Goal: Task Accomplishment & Management: Manage account settings

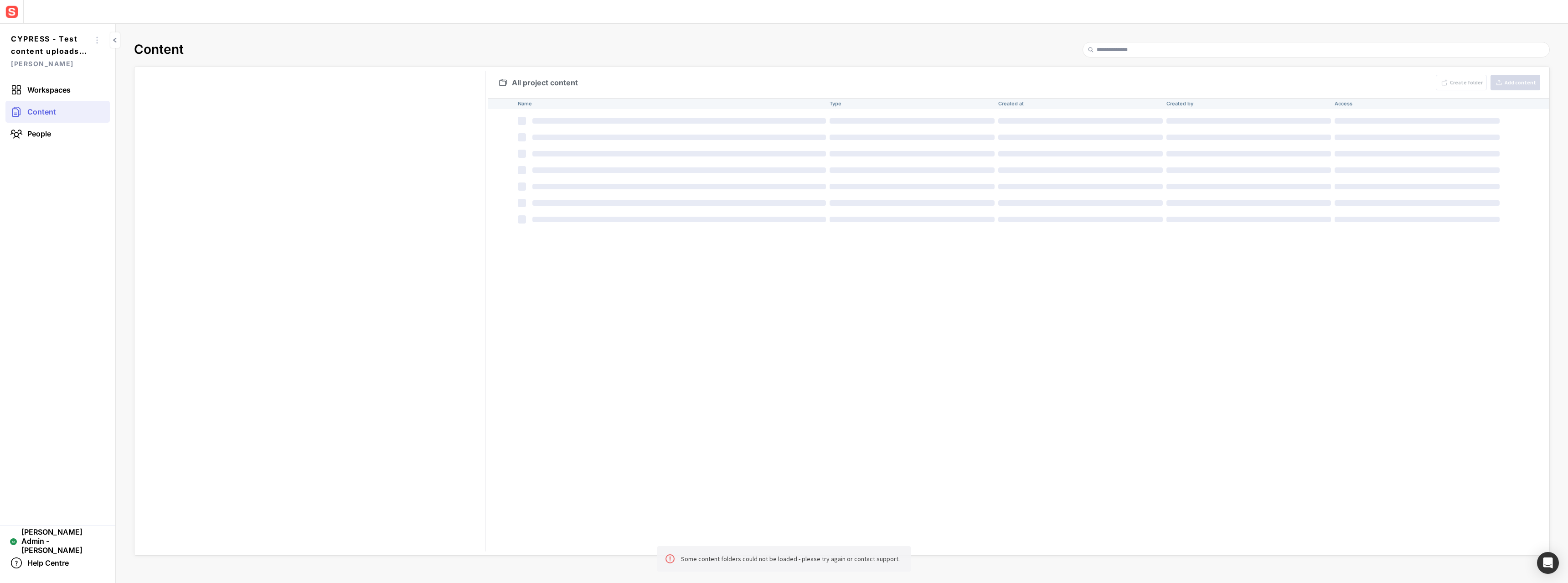
click at [11, 13] on img at bounding box center [11, 11] width 16 height 16
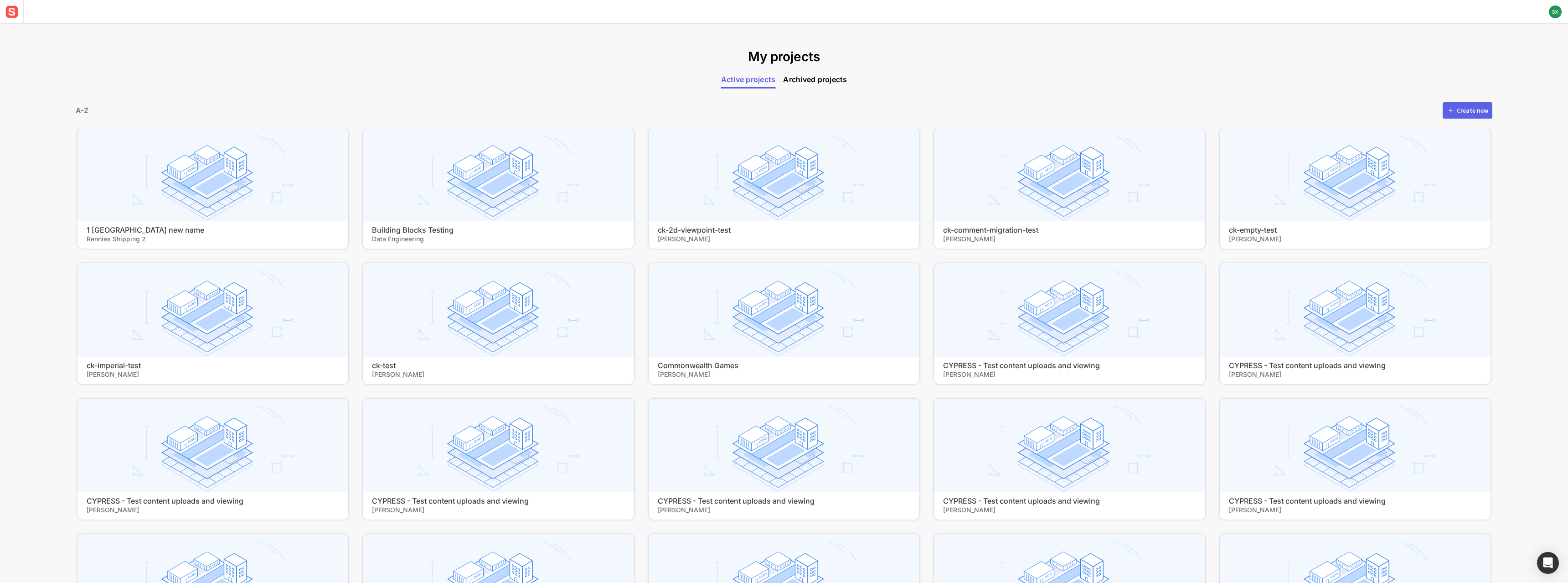
click at [799, 81] on span "Archived projects" at bounding box center [815, 80] width 64 height 11
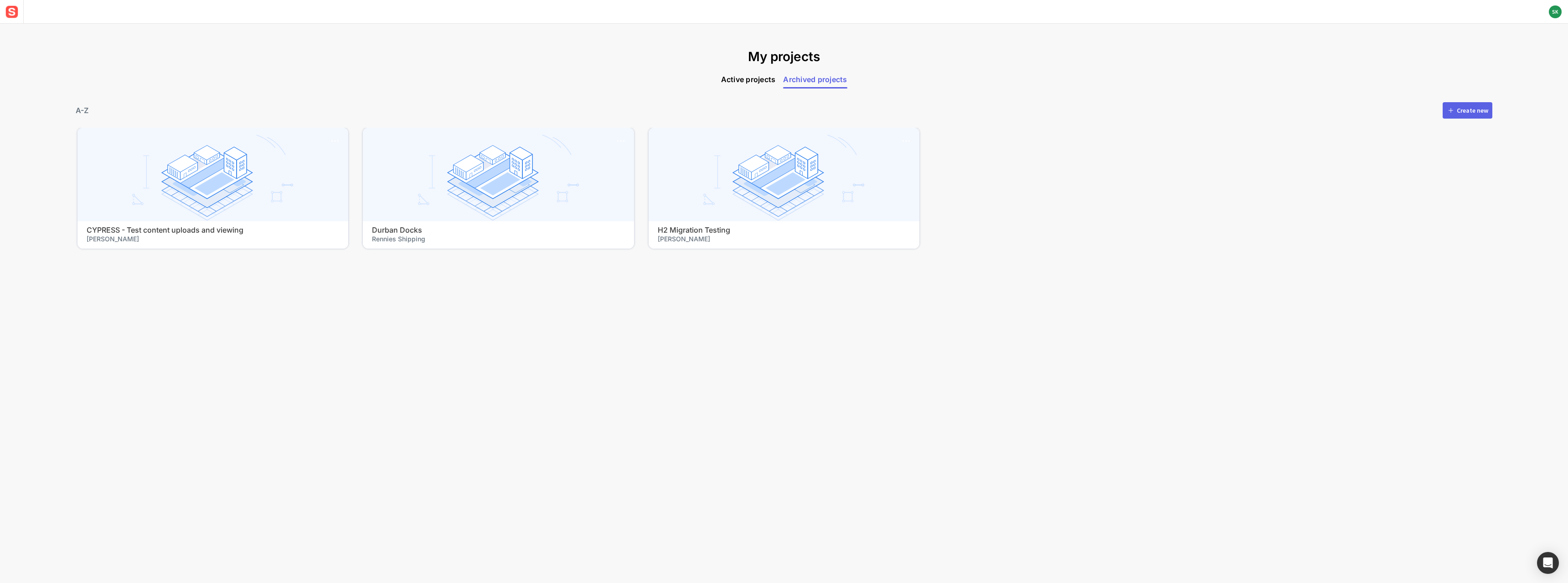
click at [747, 77] on span "Active projects" at bounding box center [748, 80] width 55 height 11
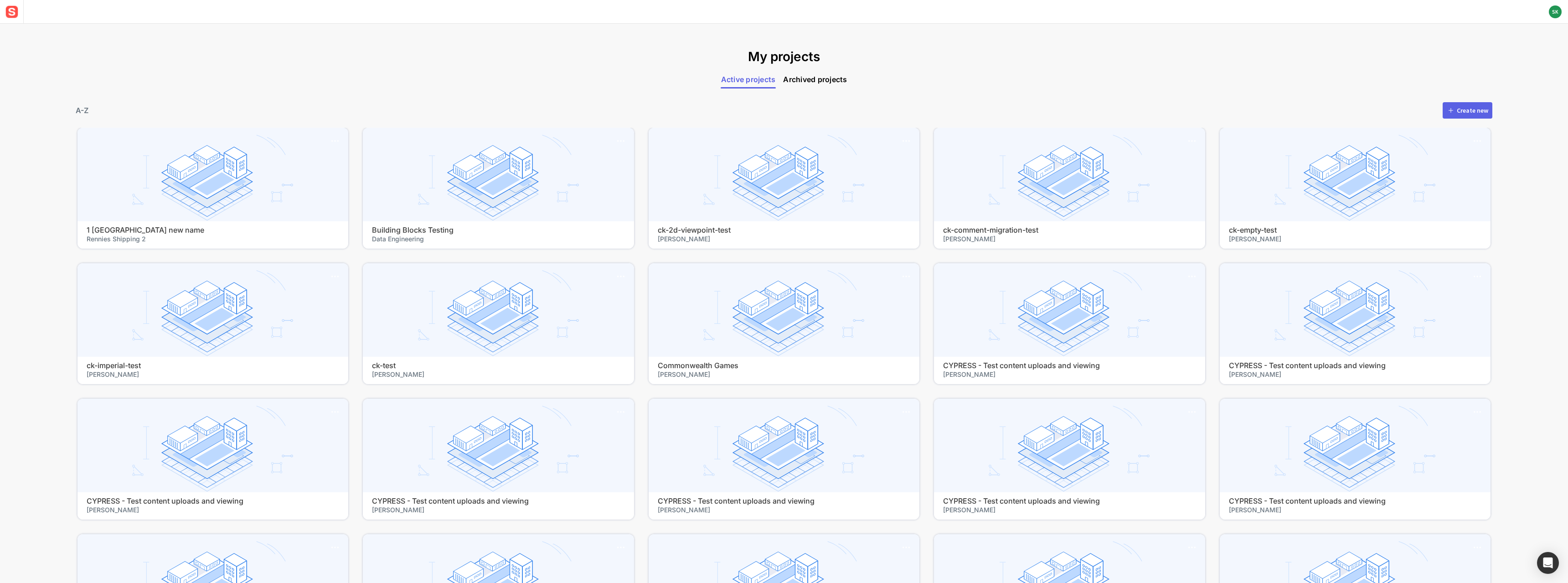
click at [1466, 114] on div "Create new" at bounding box center [1472, 110] width 31 height 7
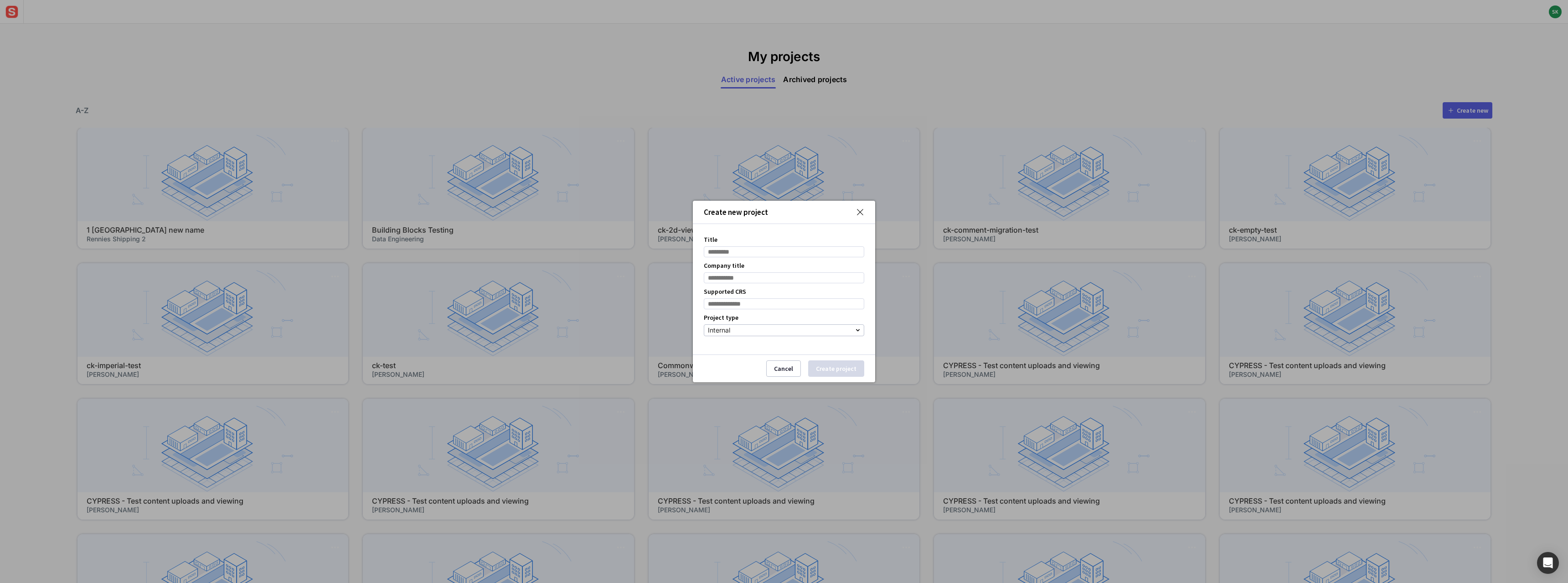
click at [714, 251] on input "Title" at bounding box center [784, 252] width 161 height 11
type input "**********"
click at [714, 279] on input "Company title" at bounding box center [784, 277] width 161 height 11
type input "******"
click at [722, 306] on input at bounding box center [784, 304] width 161 height 11
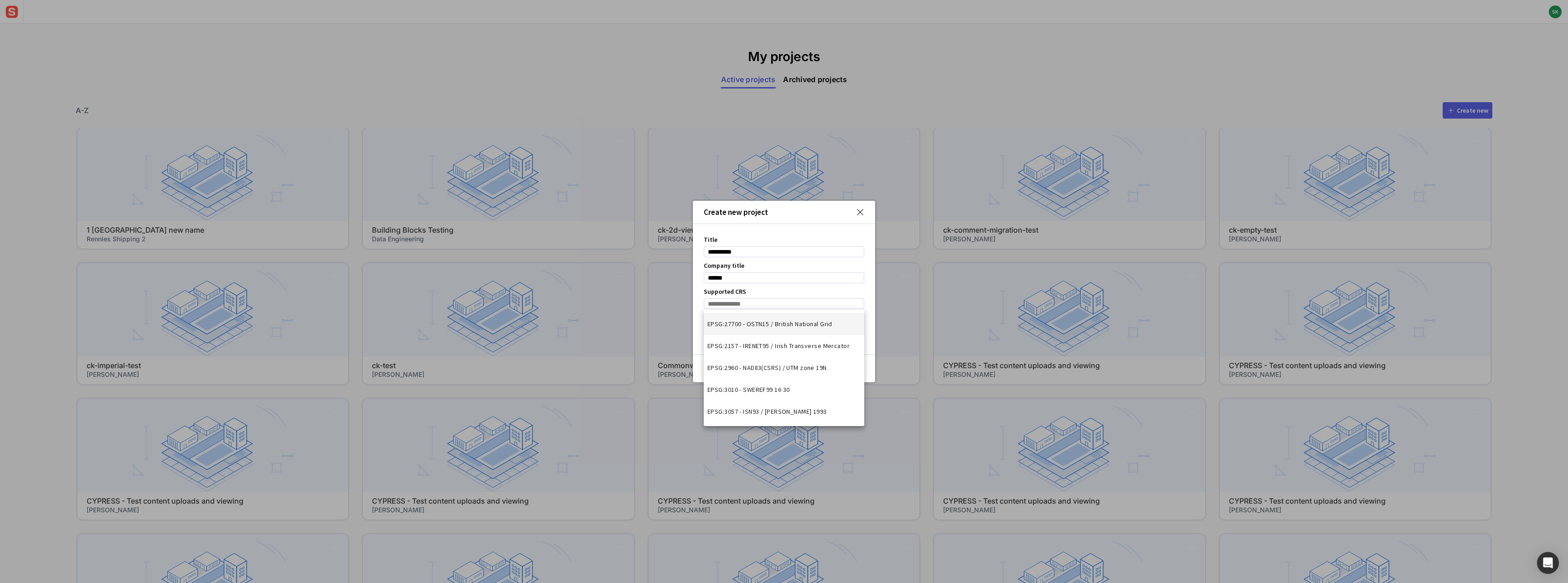
click at [739, 331] on mat-option "EPSG:27700 - OSTN15 / British National Grid" at bounding box center [784, 323] width 161 height 22
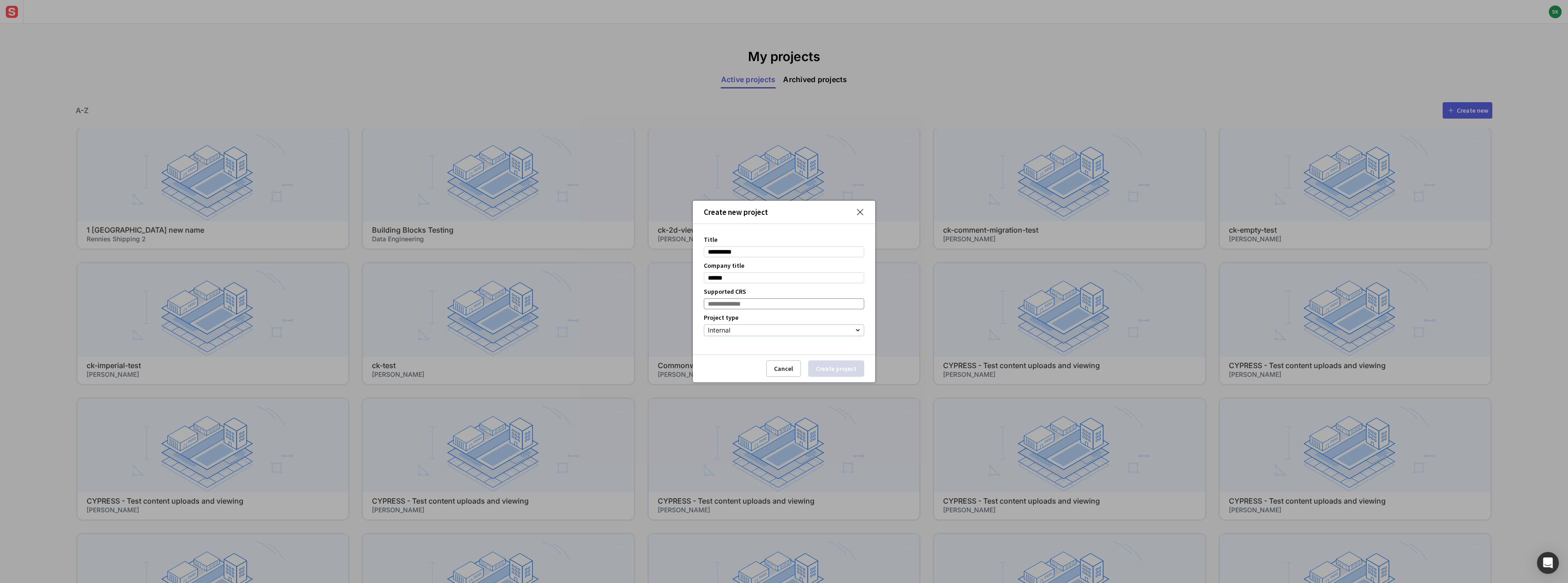
type input "**********"
click at [836, 370] on button "Create project" at bounding box center [837, 368] width 56 height 16
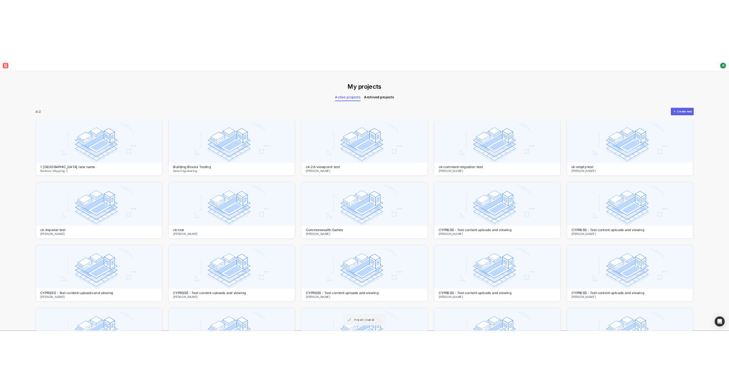
scroll to position [9746, 0]
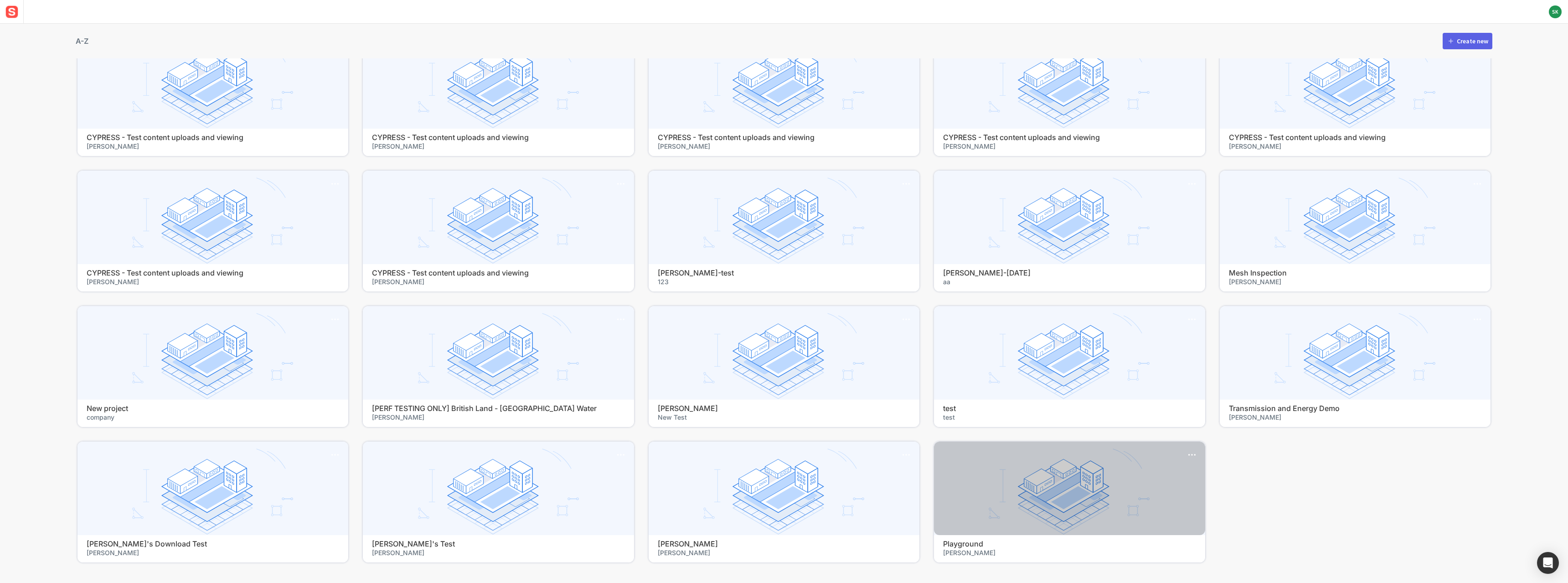
click at [957, 546] on h4 "Playground" at bounding box center [1069, 544] width 253 height 8
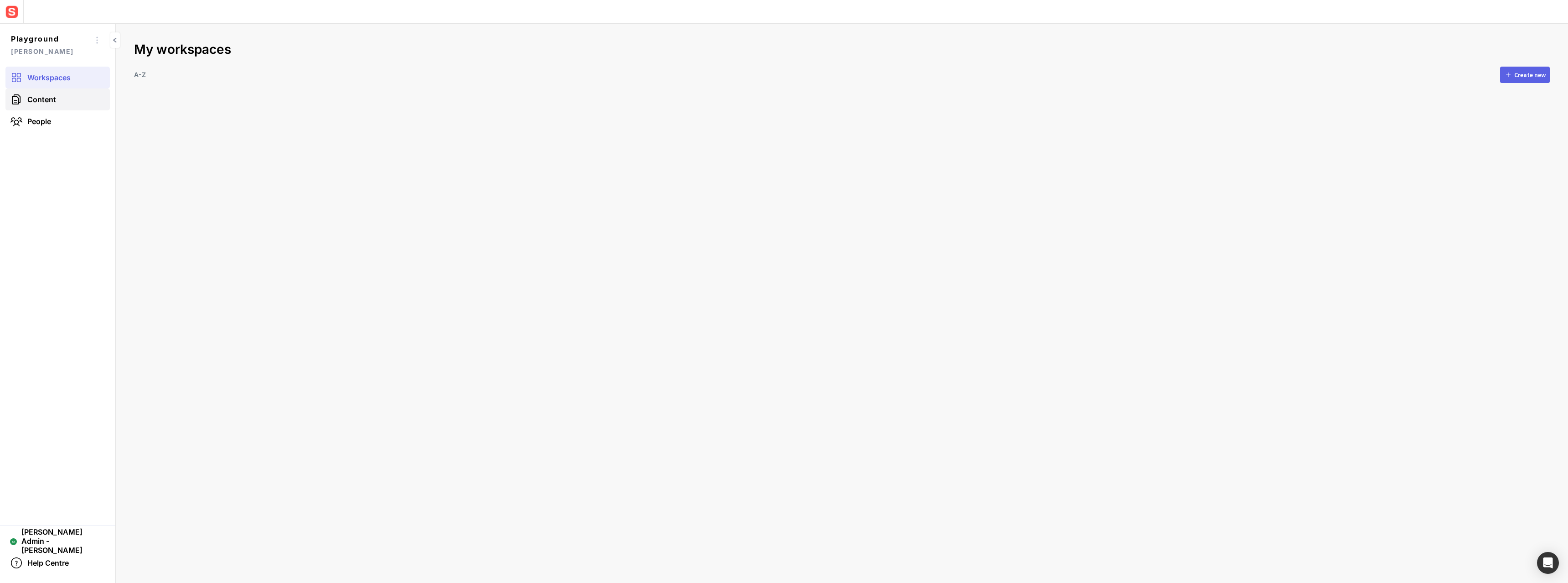
click at [55, 104] on link "Content" at bounding box center [57, 99] width 104 height 22
click at [1467, 85] on div "Create folder" at bounding box center [1466, 83] width 33 height 6
type input "*"
type input "**********"
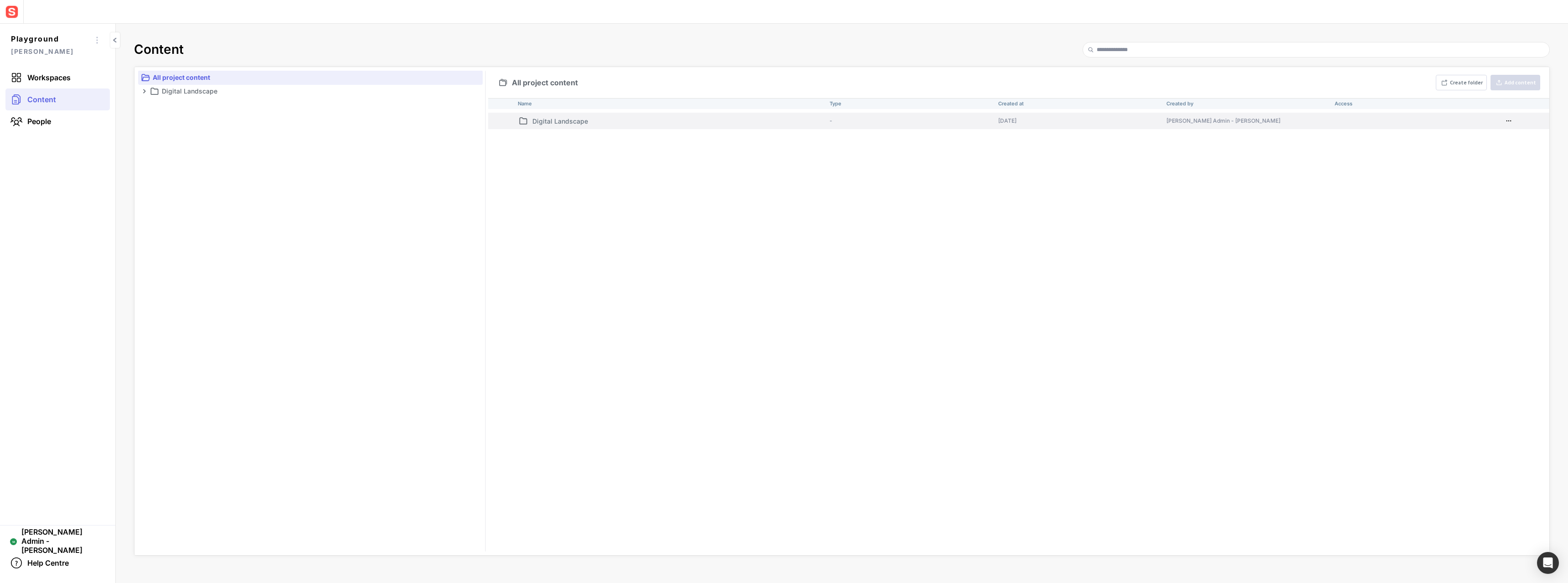
click at [616, 122] on p "Digital Landscape" at bounding box center [679, 121] width 293 height 9
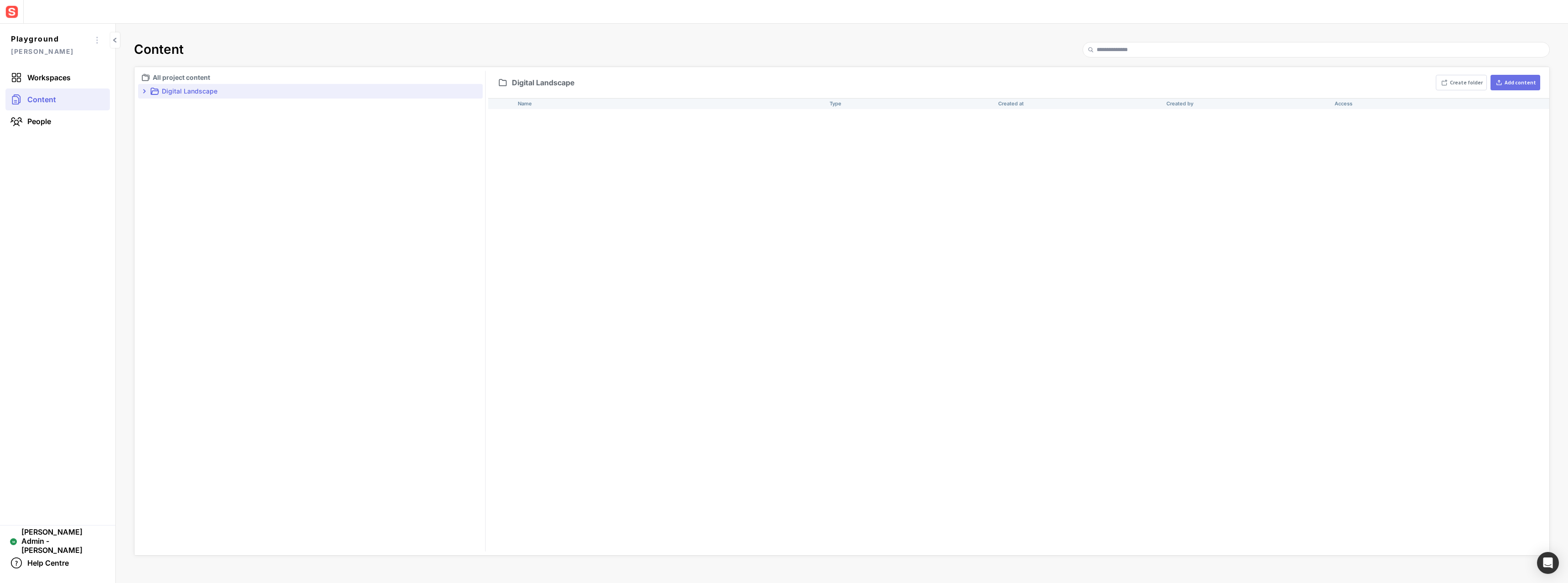
click at [1513, 84] on div "Add content" at bounding box center [1519, 83] width 31 height 6
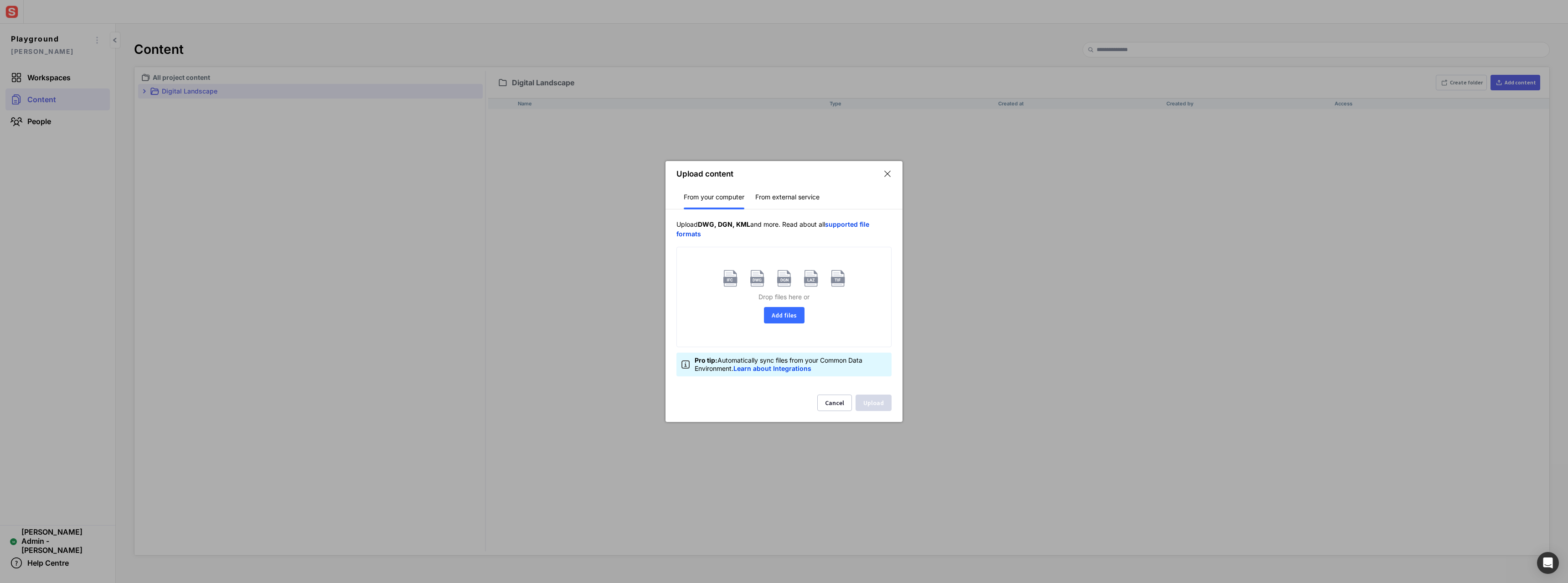
click at [795, 316] on button "Add files" at bounding box center [784, 314] width 40 height 16
click at [875, 401] on button "Upload" at bounding box center [873, 402] width 36 height 16
